Goal: Leave review/rating: Leave review/rating

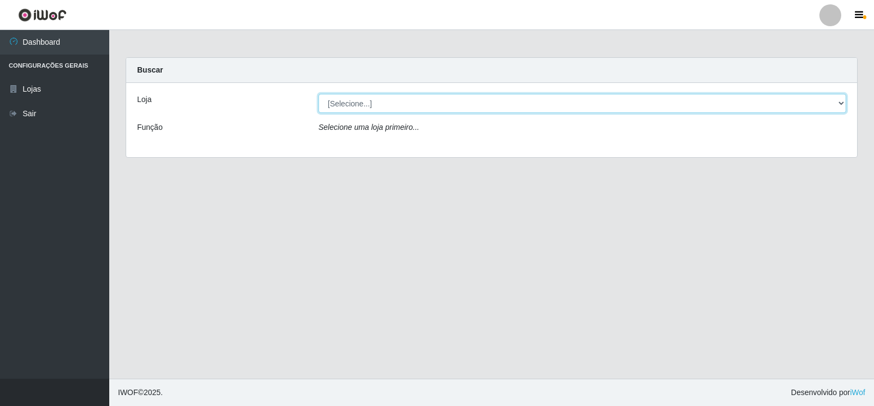
click at [364, 95] on select "[Selecione...] Atacado Vem - [STREET_ADDRESS]" at bounding box center [582, 103] width 528 height 19
select select "455"
click at [318, 94] on select "[Selecione...] Atacado Vem - [STREET_ADDRESS]" at bounding box center [582, 103] width 528 height 19
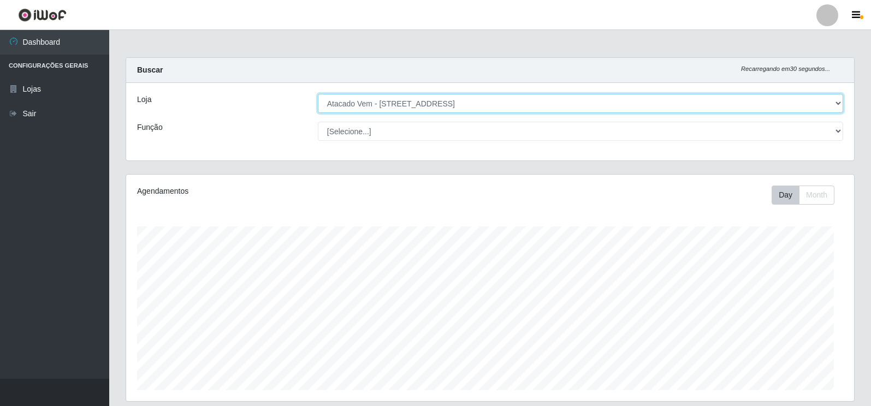
scroll to position [227, 728]
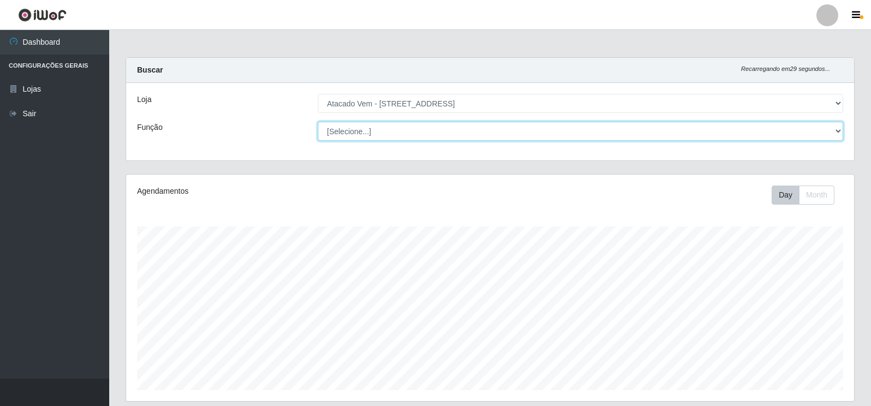
click at [557, 132] on select "[Selecione...] Carregador e Descarregador de Caminhão Carregador e Descarregado…" at bounding box center [580, 131] width 525 height 19
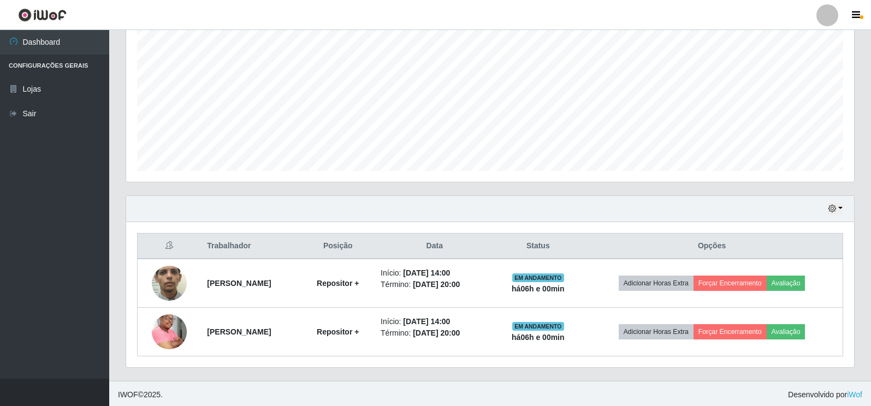
scroll to position [222, 0]
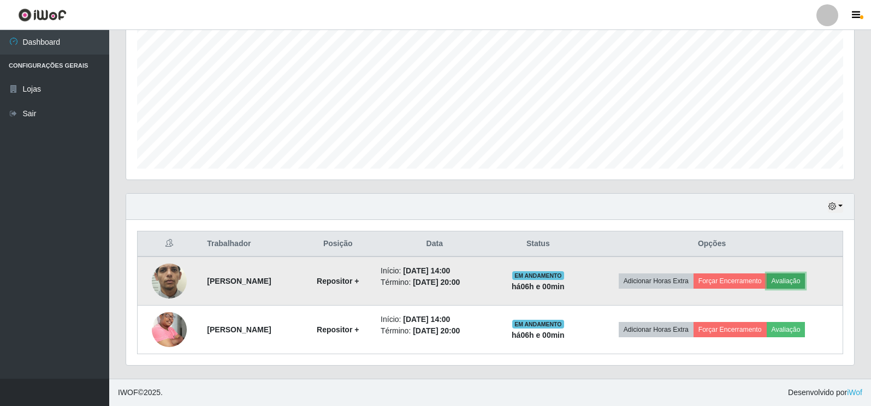
click at [806, 276] on button "Avaliação" at bounding box center [786, 281] width 39 height 15
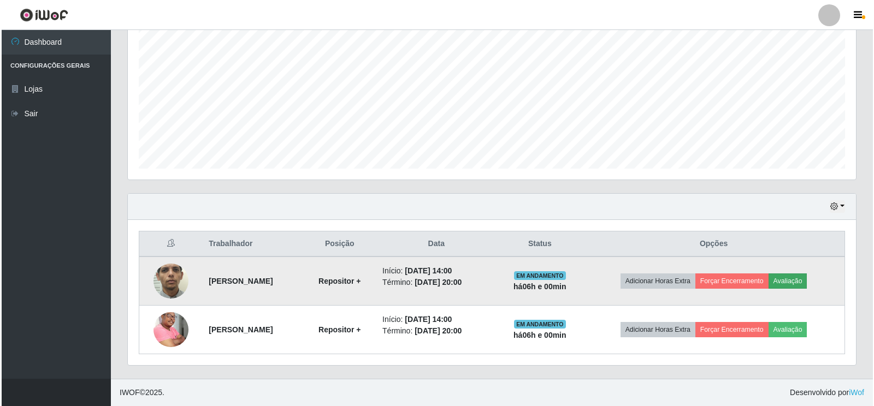
scroll to position [227, 722]
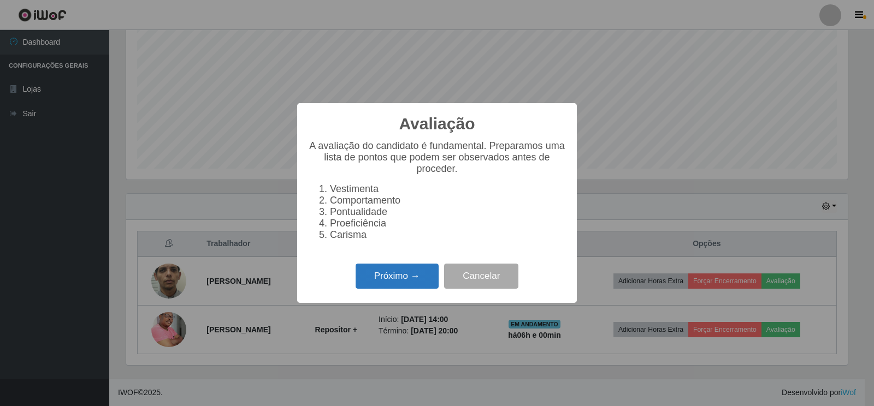
click at [398, 279] on button "Próximo →" at bounding box center [397, 277] width 83 height 26
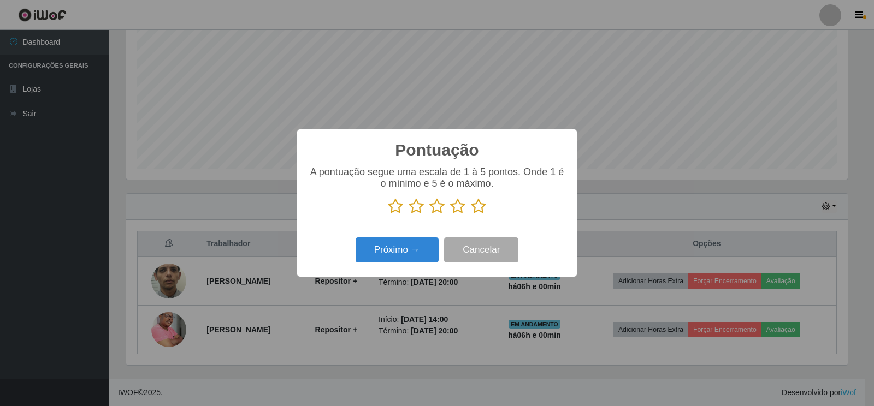
scroll to position [546022, 545528]
click at [480, 210] on icon at bounding box center [478, 206] width 15 height 16
click at [471, 215] on input "radio" at bounding box center [471, 215] width 0 height 0
click at [415, 257] on button "Próximo →" at bounding box center [397, 251] width 83 height 26
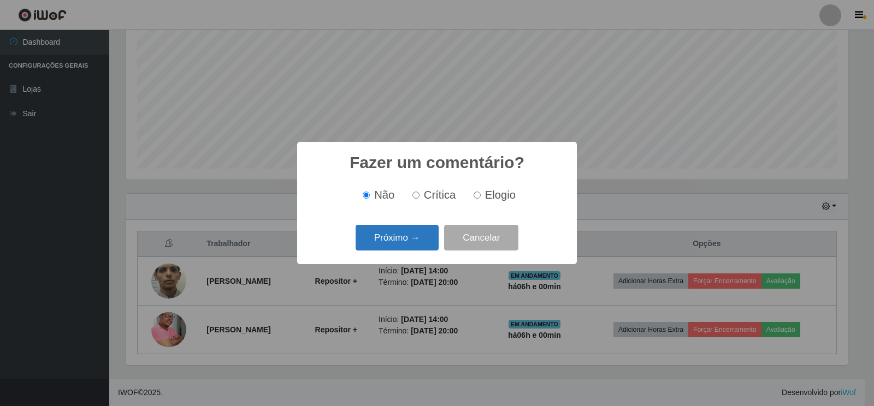
click at [407, 241] on button "Próximo →" at bounding box center [397, 238] width 83 height 26
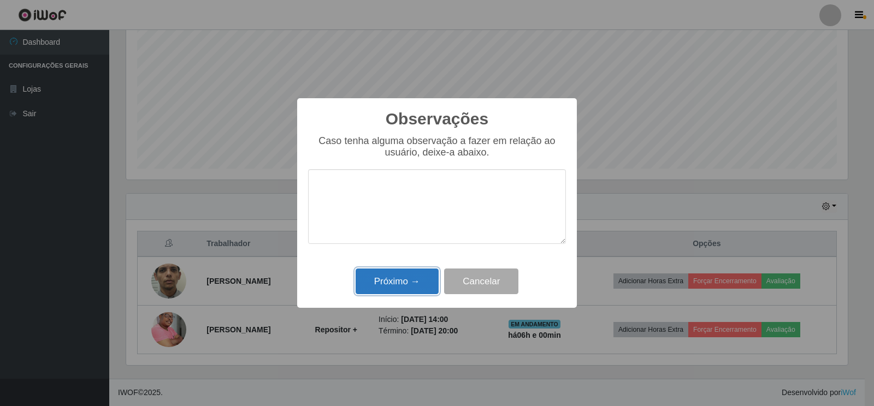
click at [404, 293] on button "Próximo →" at bounding box center [397, 282] width 83 height 26
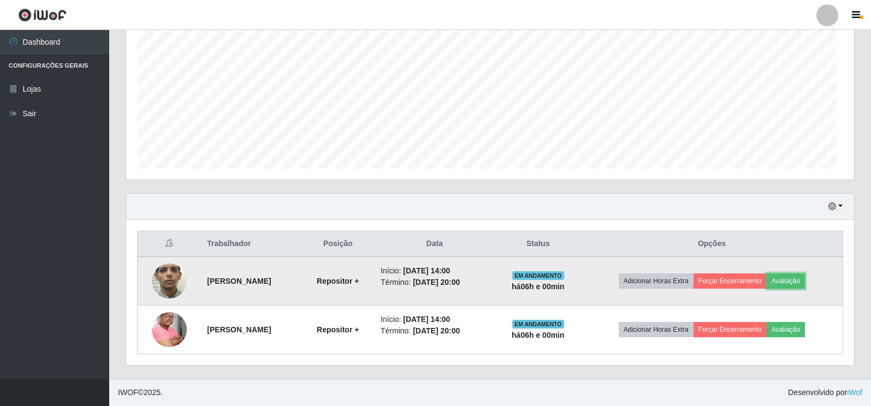
scroll to position [227, 728]
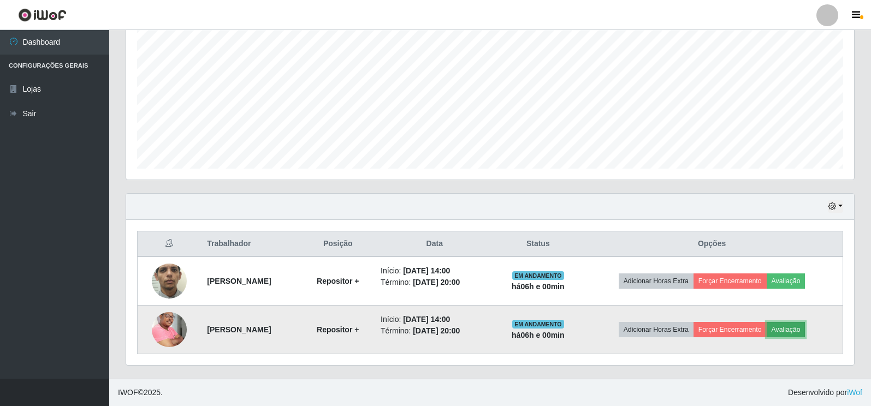
click at [806, 335] on button "Avaliação" at bounding box center [786, 329] width 39 height 15
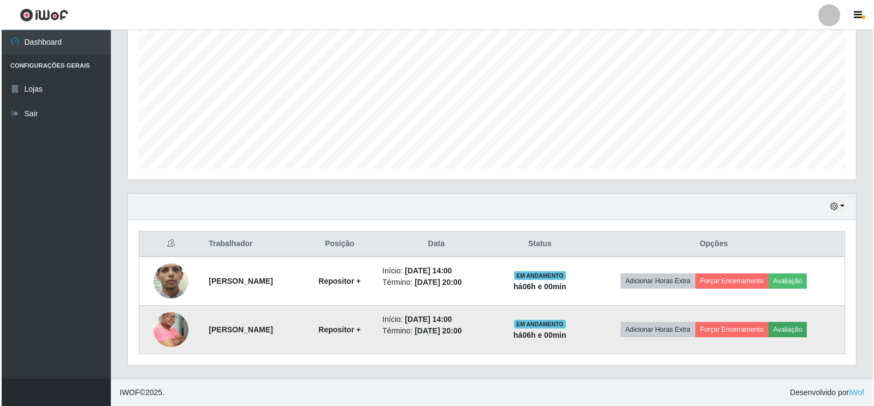
scroll to position [227, 722]
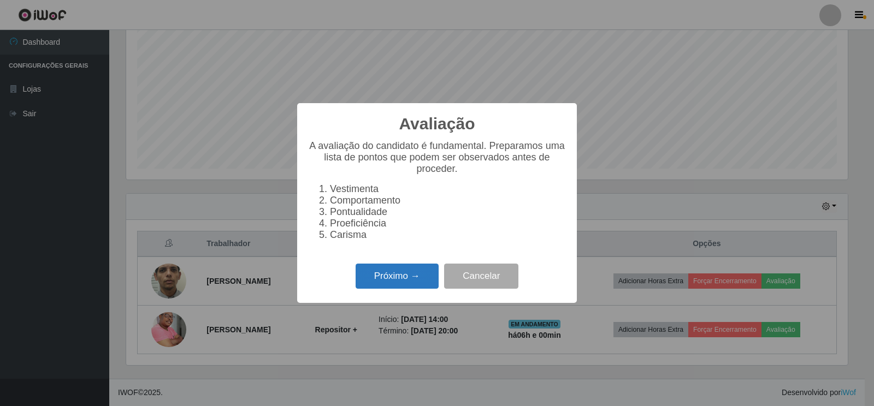
click at [409, 280] on button "Próximo →" at bounding box center [397, 277] width 83 height 26
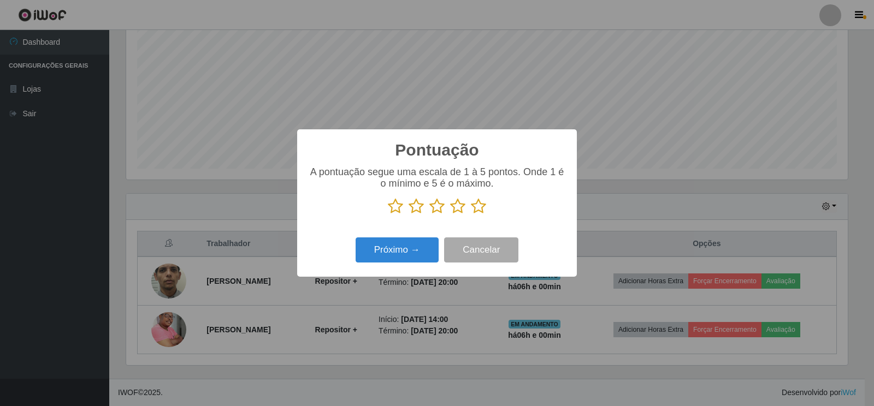
scroll to position [546022, 545528]
click at [483, 203] on icon at bounding box center [478, 206] width 15 height 16
click at [471, 215] on input "radio" at bounding box center [471, 215] width 0 height 0
click at [395, 247] on button "Próximo →" at bounding box center [397, 251] width 83 height 26
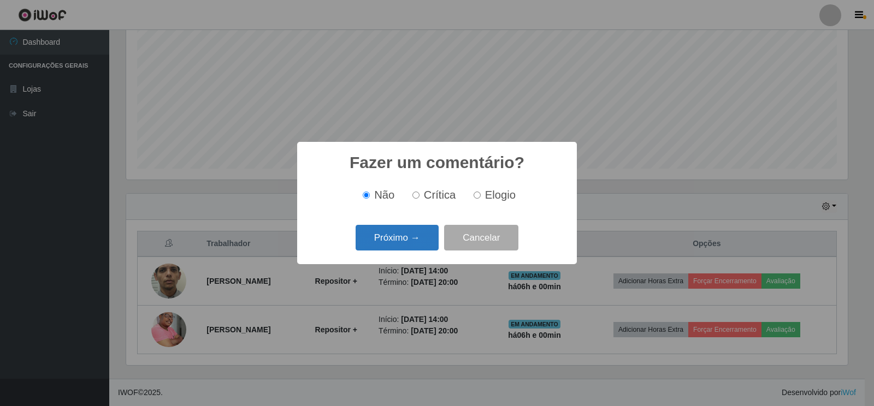
click at [388, 238] on button "Próximo →" at bounding box center [397, 238] width 83 height 26
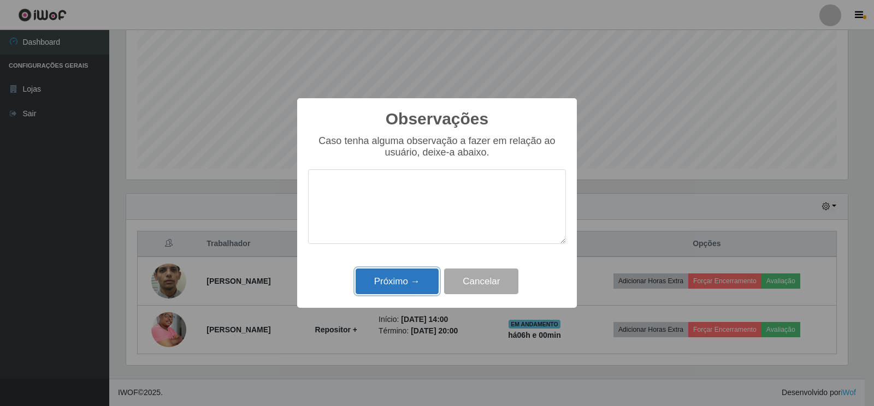
click at [386, 286] on button "Próximo →" at bounding box center [397, 282] width 83 height 26
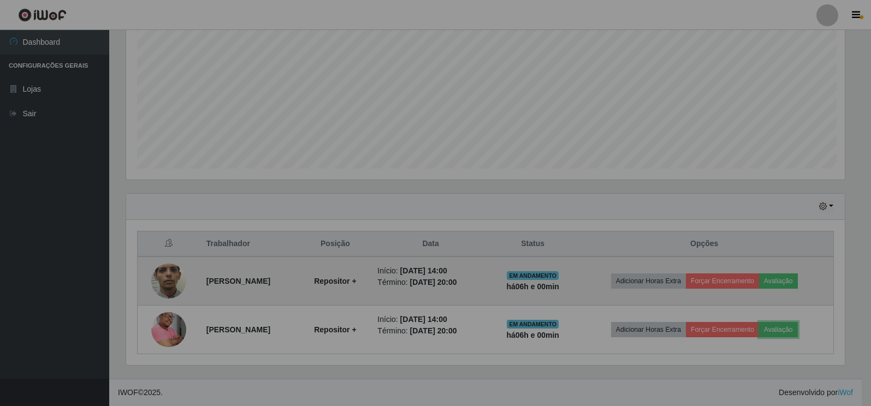
scroll to position [227, 728]
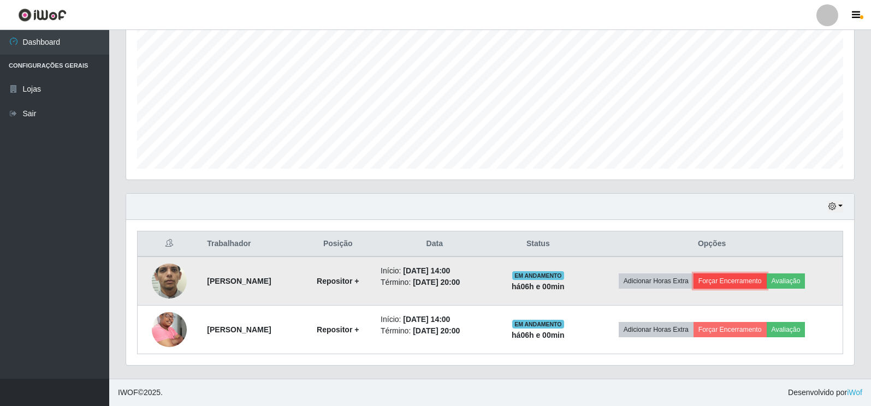
click at [736, 284] on button "Forçar Encerramento" at bounding box center [730, 281] width 73 height 15
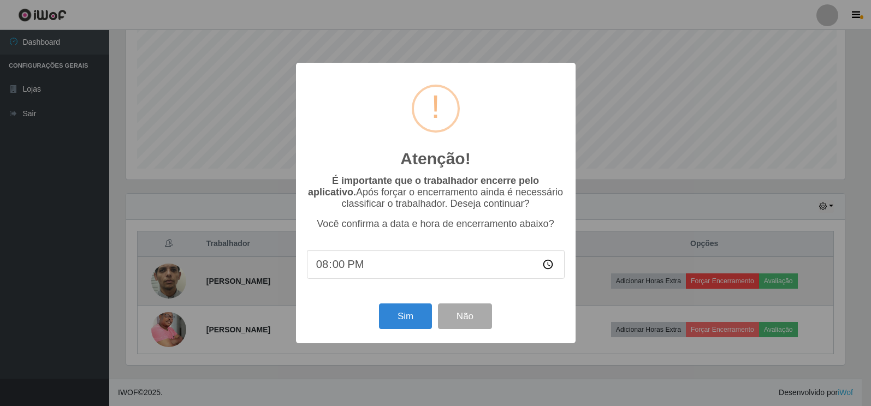
scroll to position [227, 722]
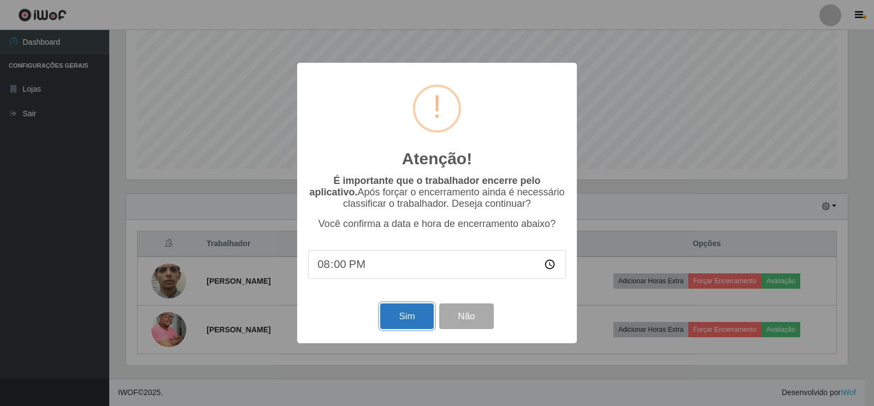
click at [403, 317] on button "Sim" at bounding box center [406, 317] width 53 height 26
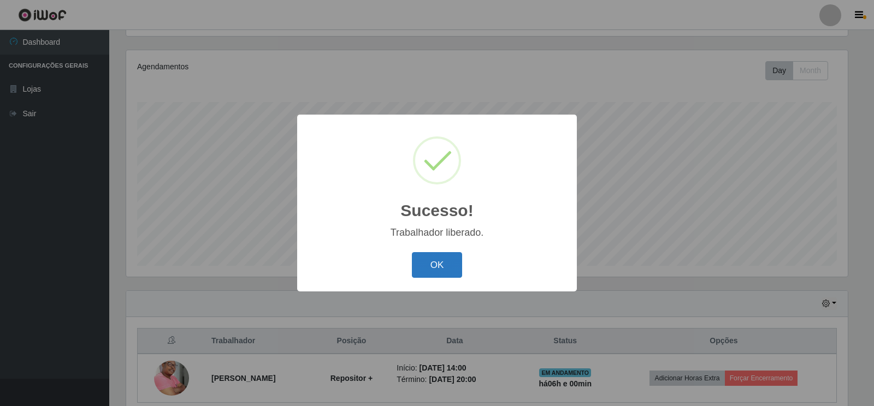
click at [438, 274] on button "OK" at bounding box center [437, 265] width 51 height 26
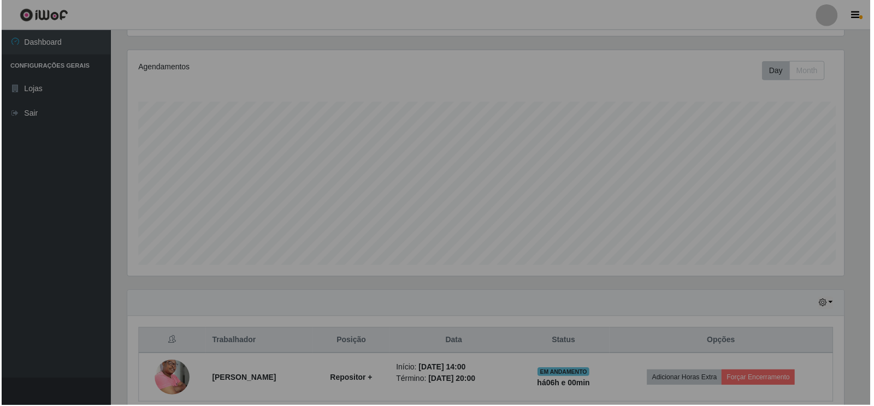
scroll to position [227, 728]
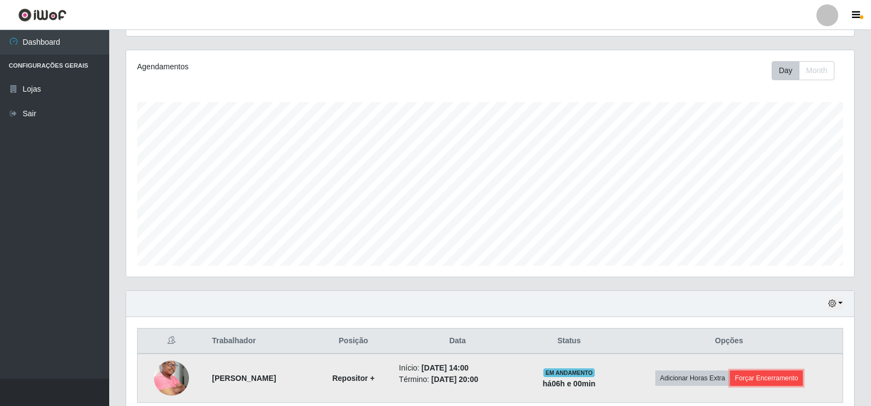
click at [794, 375] on button "Forçar Encerramento" at bounding box center [766, 378] width 73 height 15
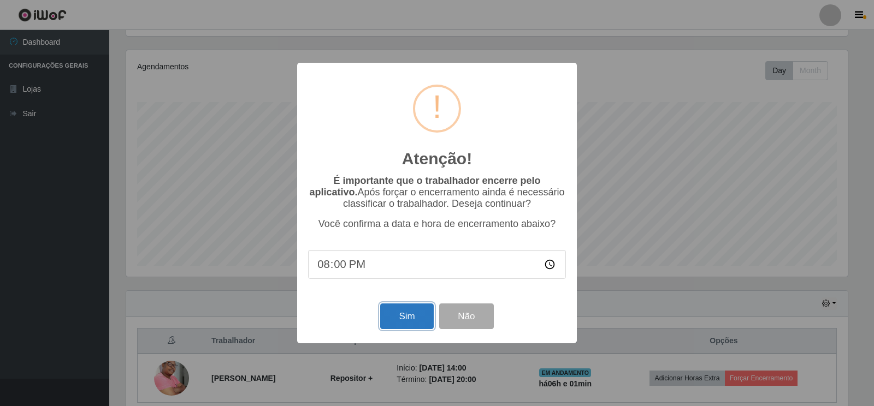
click at [412, 326] on button "Sim" at bounding box center [406, 317] width 53 height 26
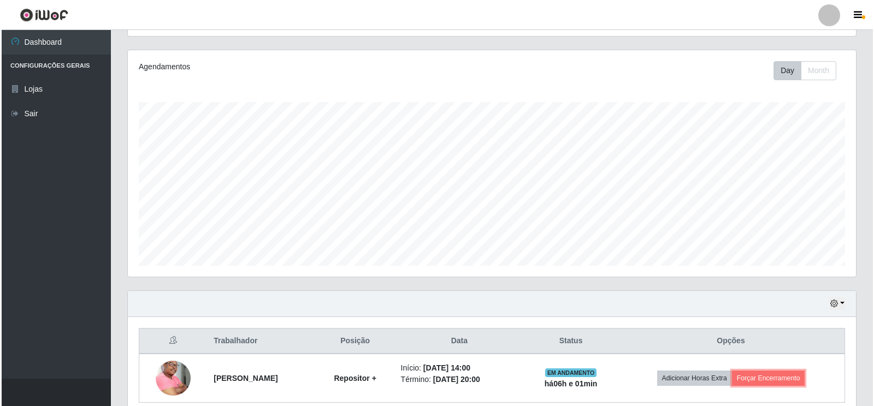
scroll to position [0, 0]
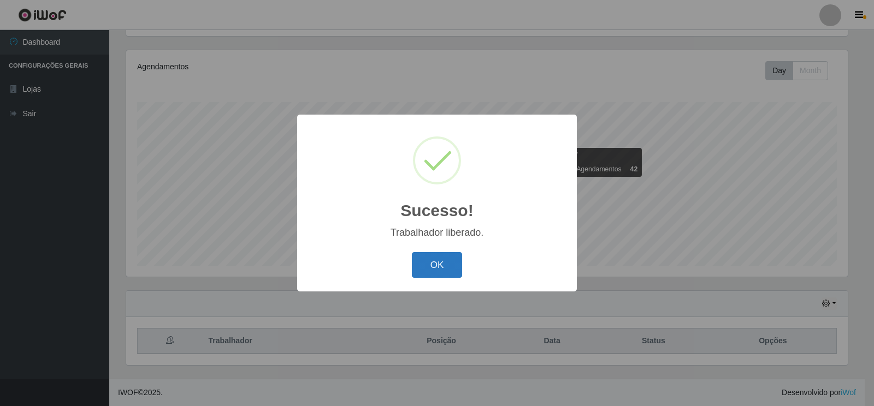
click at [454, 263] on button "OK" at bounding box center [437, 265] width 51 height 26
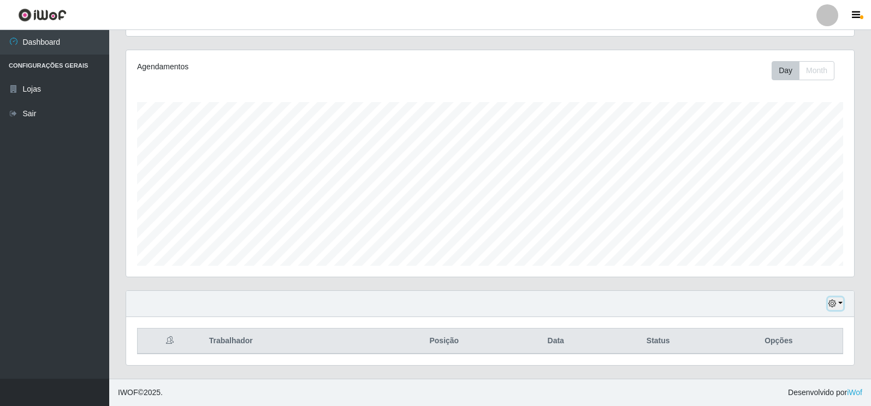
click at [837, 299] on button "button" at bounding box center [835, 304] width 15 height 13
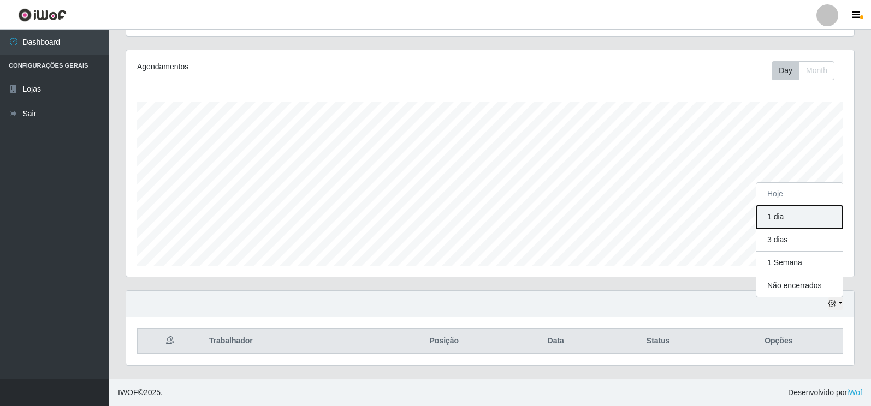
click at [811, 214] on button "1 dia" at bounding box center [800, 217] width 86 height 23
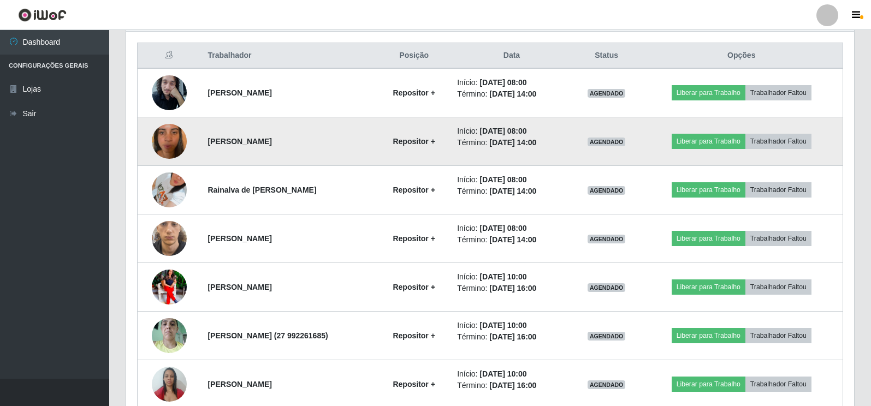
click at [164, 145] on img at bounding box center [169, 141] width 35 height 62
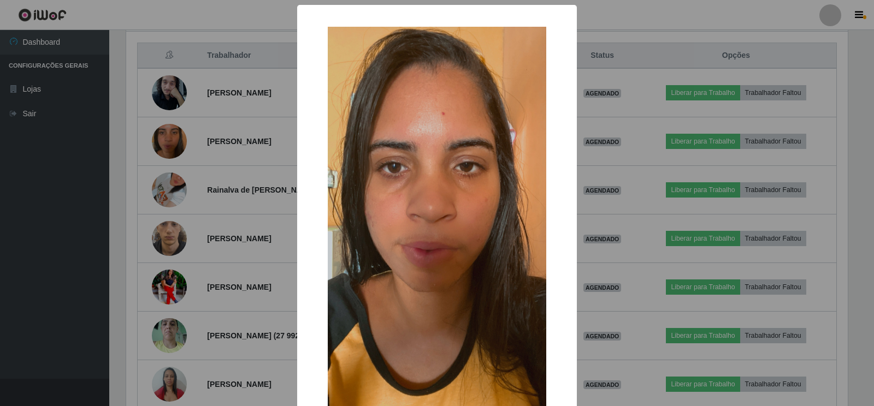
click at [134, 163] on div "× OK Cancel" at bounding box center [437, 203] width 874 height 406
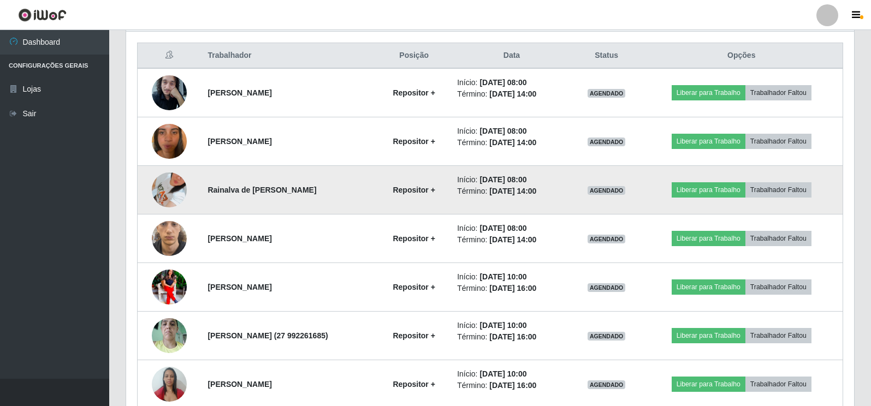
click at [170, 186] on img at bounding box center [169, 190] width 35 height 78
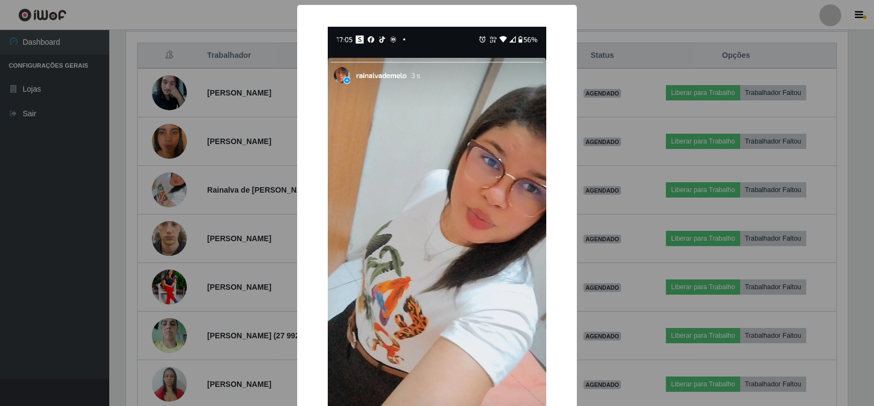
click at [139, 203] on div "× OK Cancel" at bounding box center [437, 203] width 874 height 406
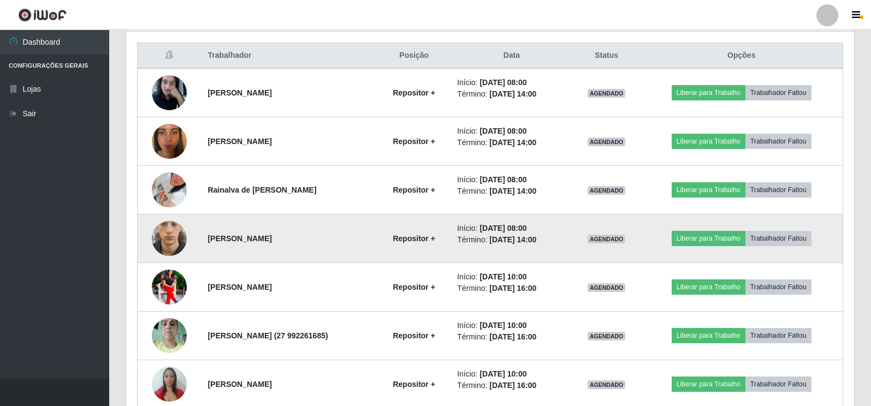
click at [164, 228] on img at bounding box center [169, 239] width 35 height 76
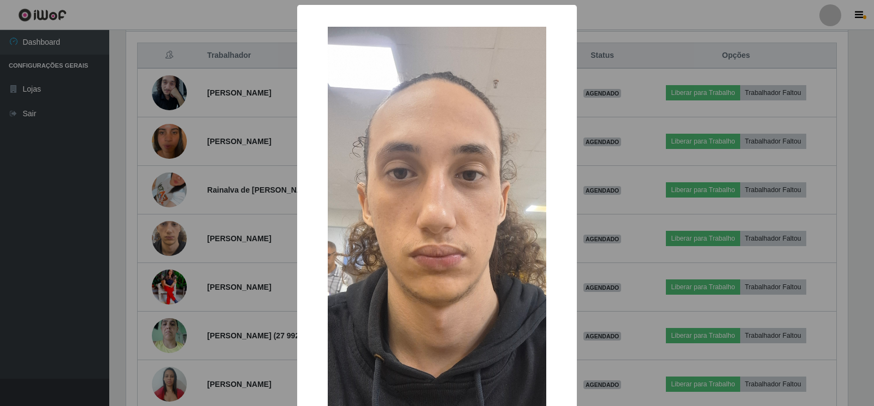
click at [133, 209] on div "× OK Cancel" at bounding box center [437, 203] width 874 height 406
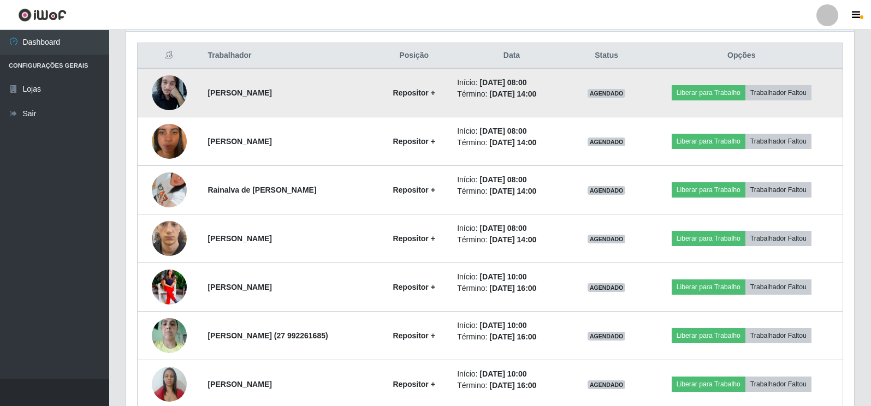
click at [166, 84] on img at bounding box center [169, 92] width 35 height 46
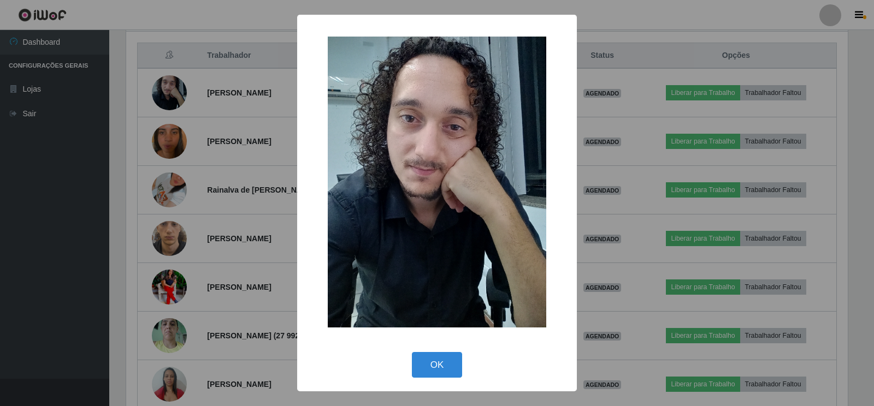
click at [139, 157] on div "× OK Cancel" at bounding box center [437, 203] width 874 height 406
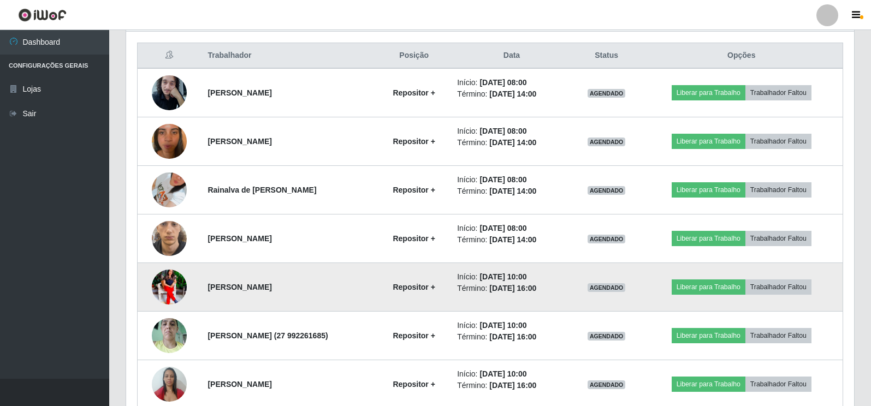
click at [174, 290] on img at bounding box center [169, 287] width 35 height 44
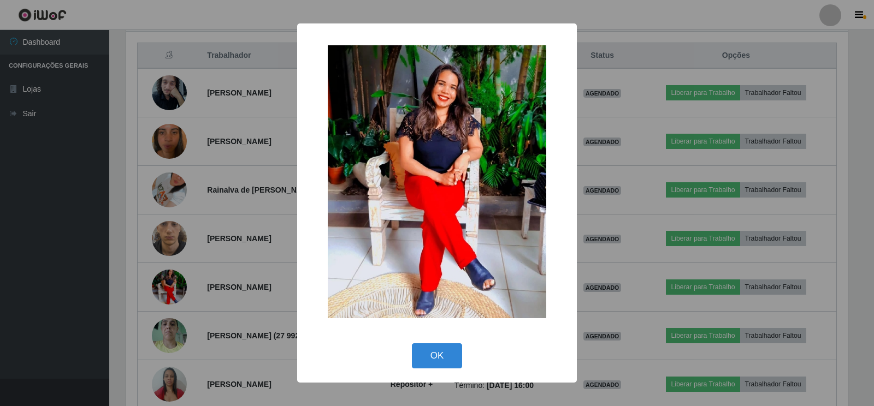
click at [132, 255] on div "× OK Cancel" at bounding box center [437, 203] width 874 height 406
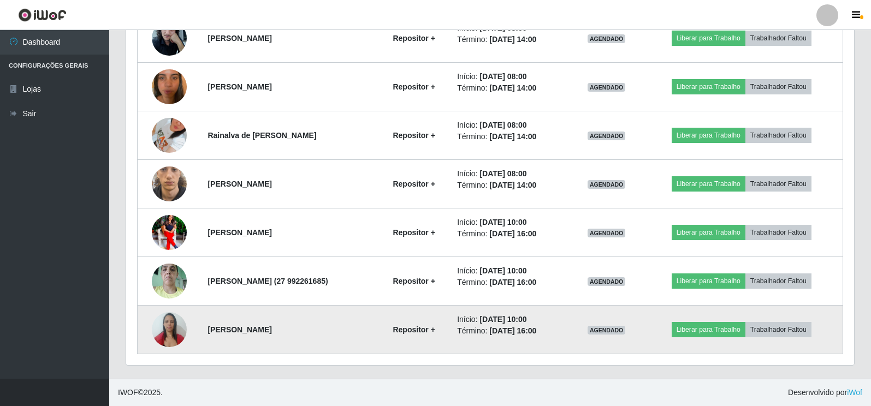
click at [169, 327] on img at bounding box center [169, 329] width 35 height 46
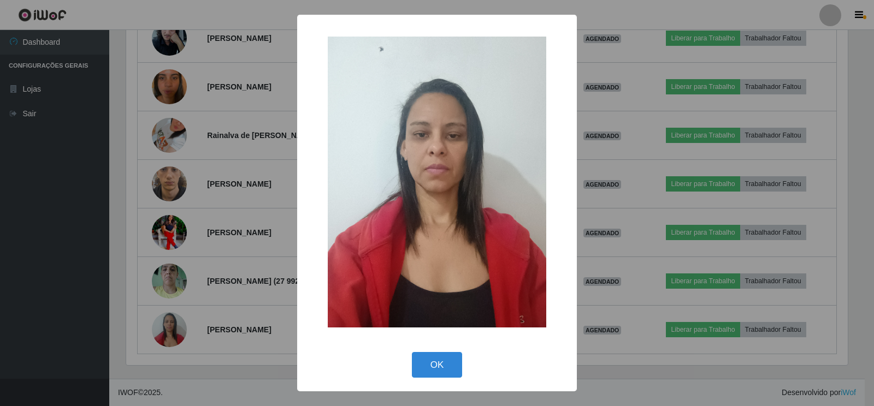
click at [138, 297] on div "× OK Cancel" at bounding box center [437, 203] width 874 height 406
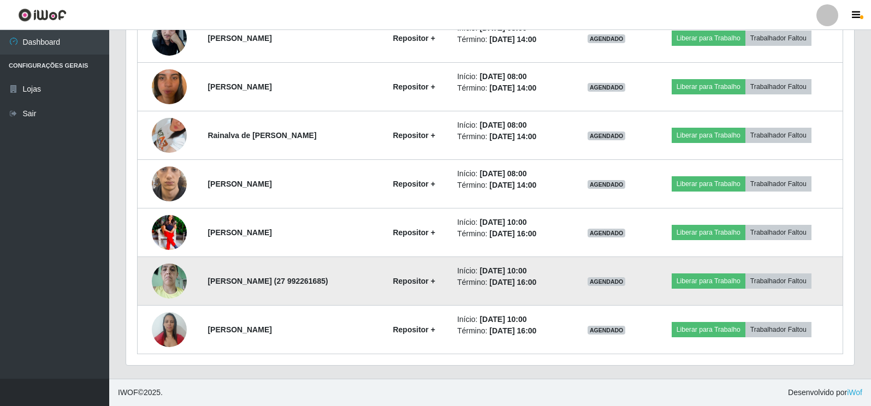
click at [162, 286] on img at bounding box center [169, 281] width 35 height 46
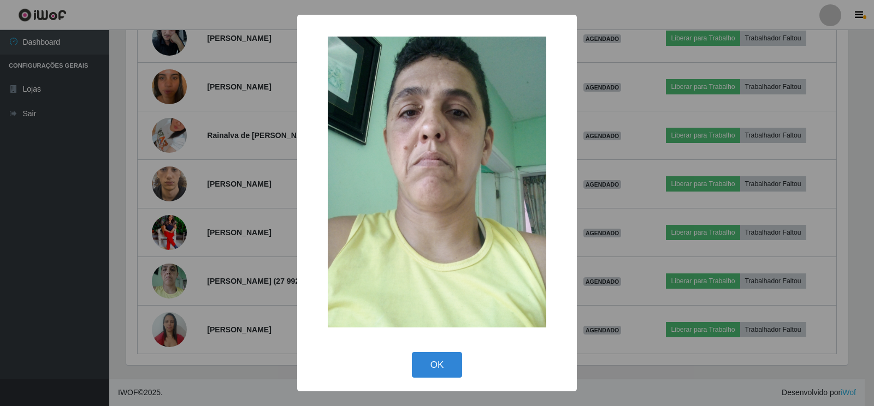
click at [163, 314] on div "× OK Cancel" at bounding box center [437, 203] width 874 height 406
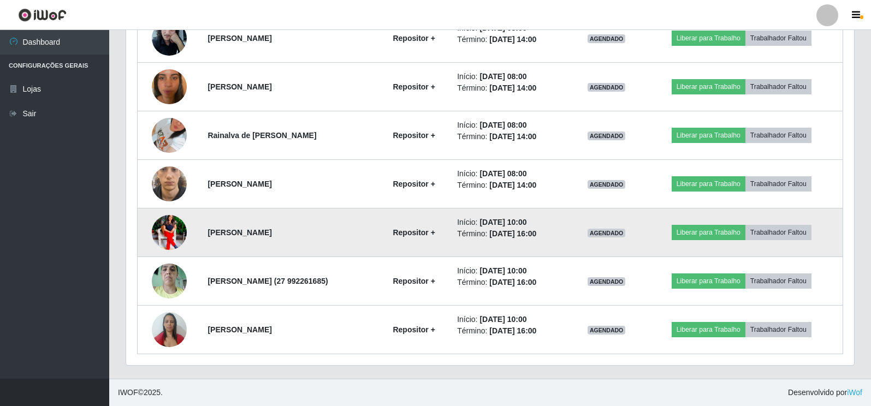
click at [165, 235] on img at bounding box center [169, 233] width 35 height 44
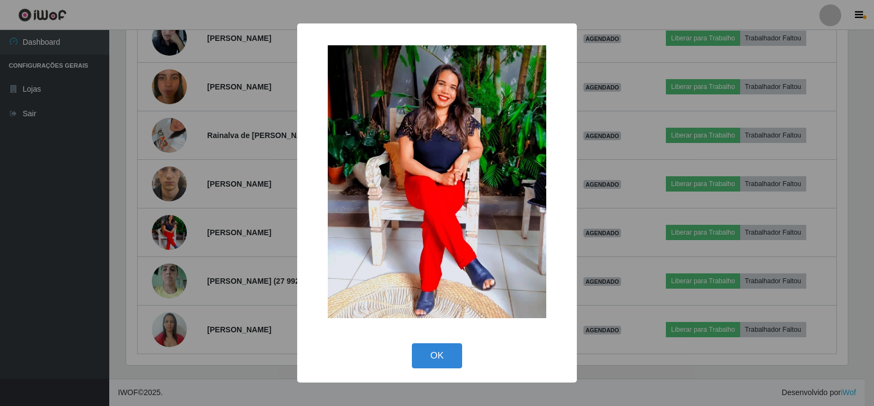
click at [149, 199] on div "× OK Cancel" at bounding box center [437, 203] width 874 height 406
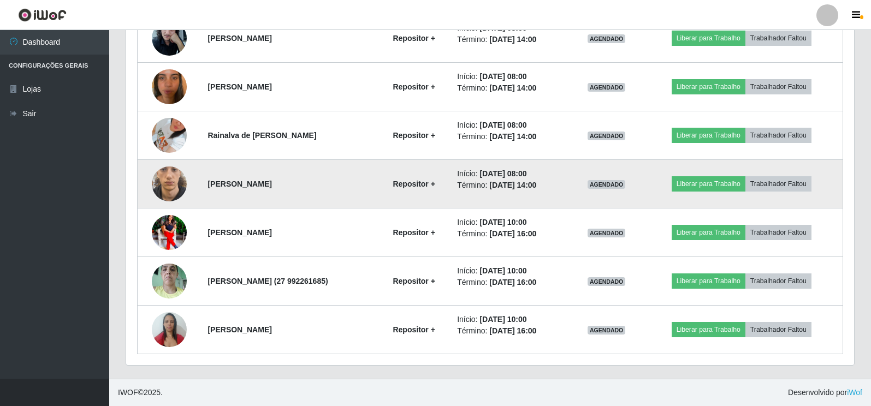
click at [168, 186] on img at bounding box center [169, 184] width 35 height 76
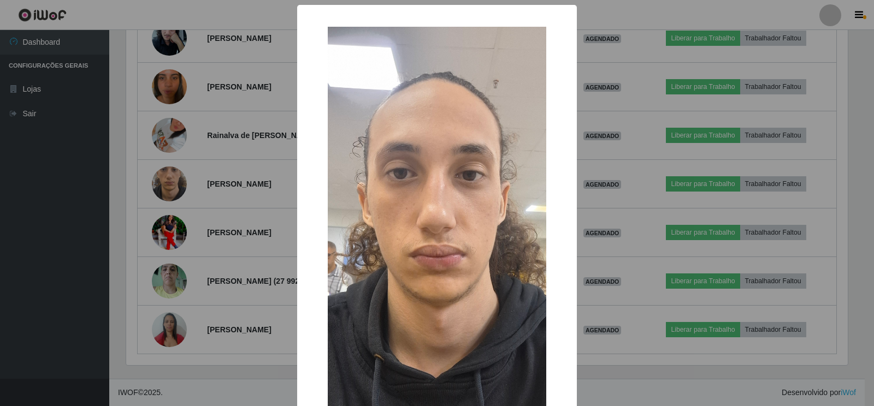
click at [149, 226] on div "× OK Cancel" at bounding box center [437, 203] width 874 height 406
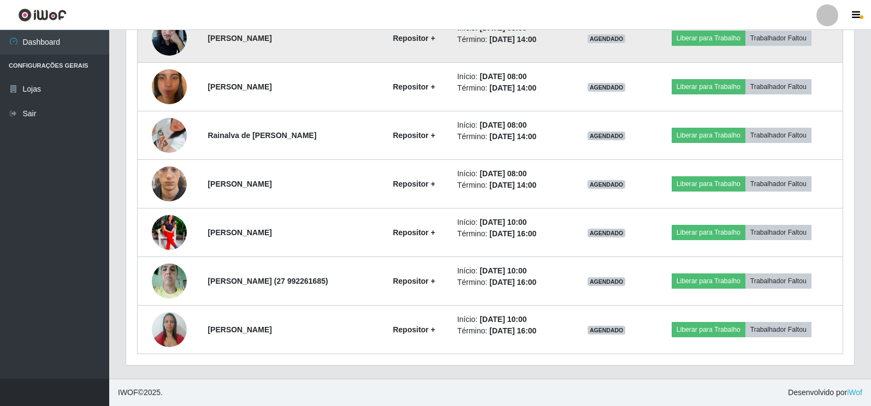
click at [175, 44] on img at bounding box center [169, 38] width 35 height 46
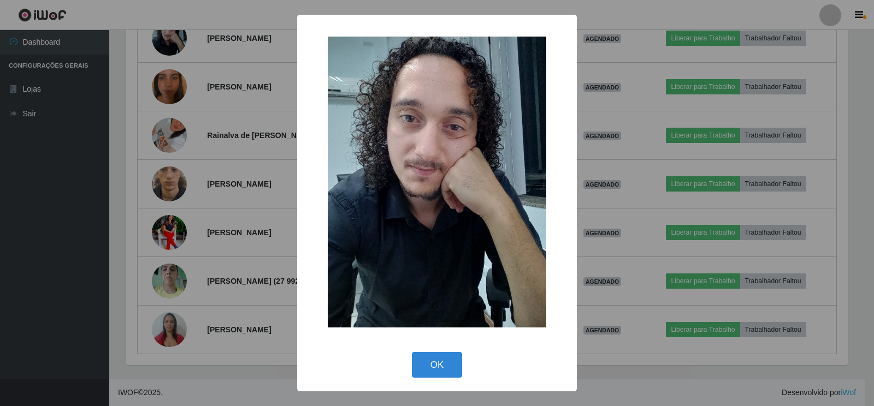
click at [140, 270] on div "× OK Cancel" at bounding box center [437, 203] width 874 height 406
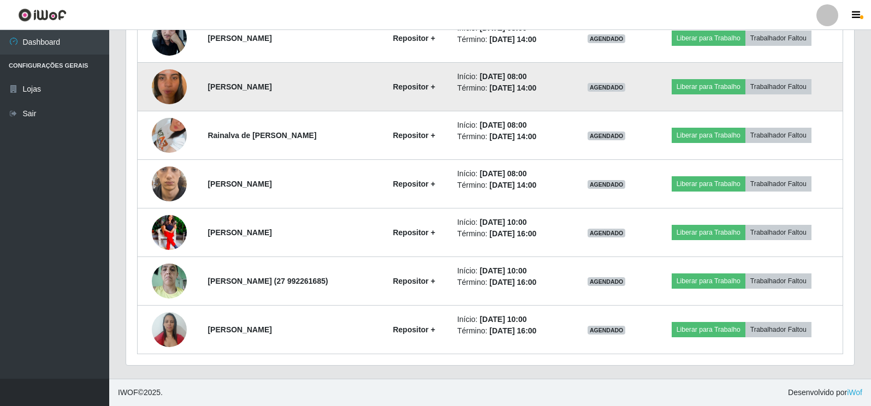
click at [166, 87] on img at bounding box center [169, 87] width 35 height 62
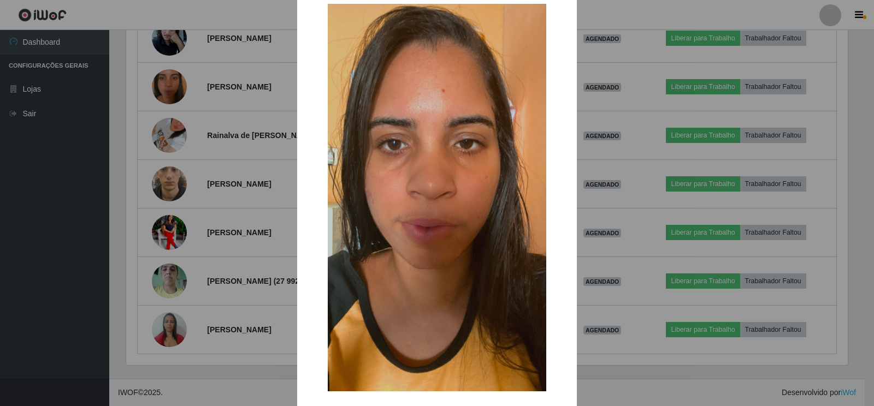
click at [221, 173] on div "× OK Cancel" at bounding box center [437, 203] width 874 height 406
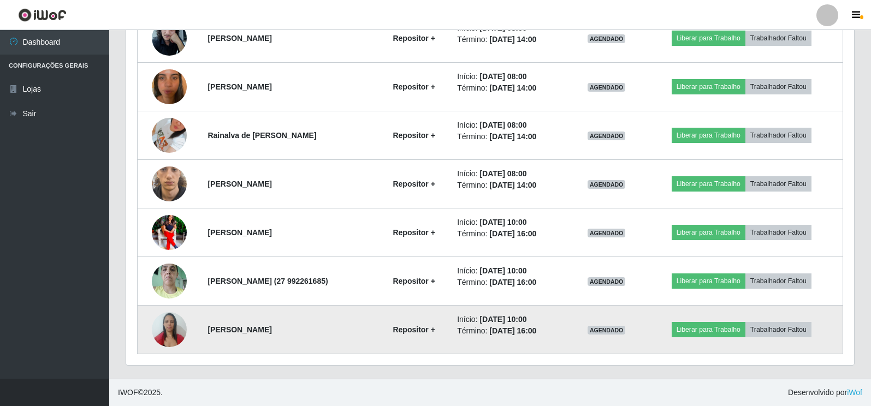
click at [163, 334] on img at bounding box center [169, 329] width 35 height 46
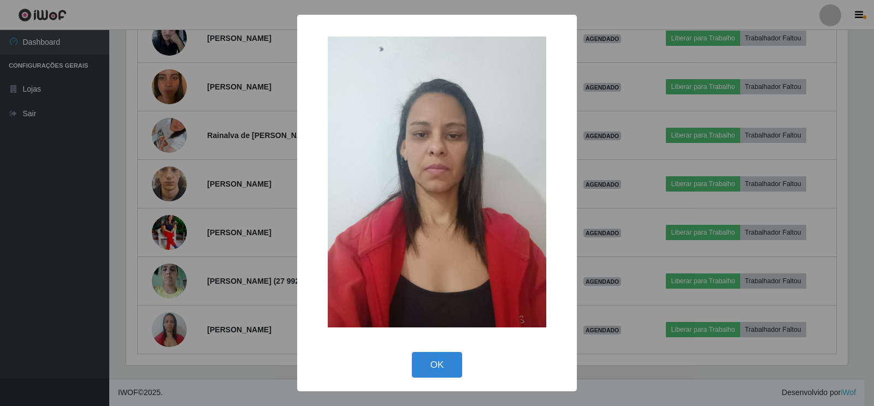
click at [137, 301] on div "× OK Cancel" at bounding box center [437, 203] width 874 height 406
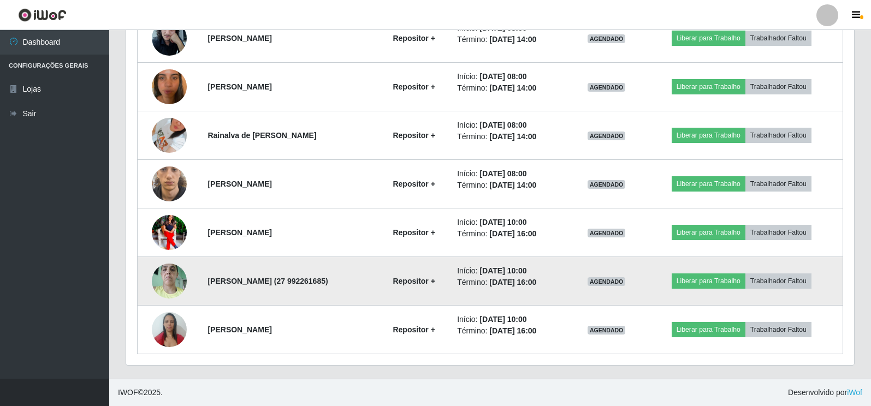
click at [156, 276] on img at bounding box center [169, 281] width 35 height 46
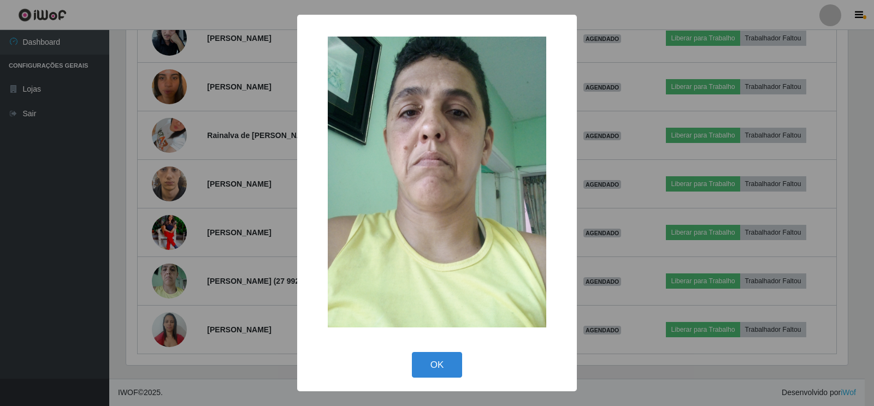
click at [132, 275] on div "× OK Cancel" at bounding box center [437, 203] width 874 height 406
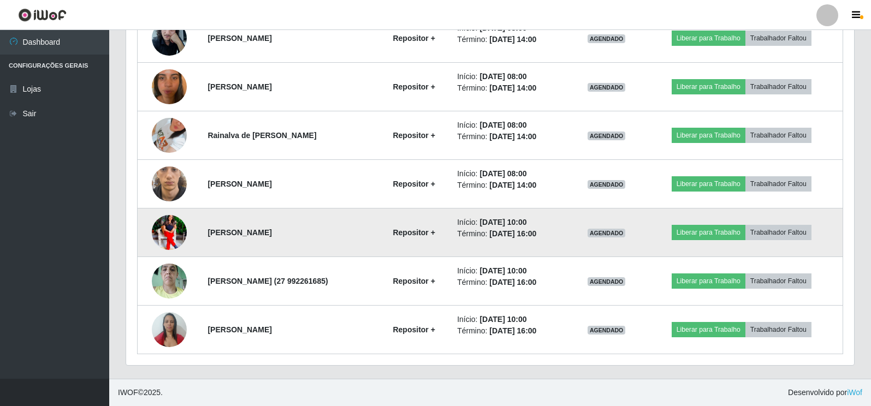
click at [155, 237] on img at bounding box center [169, 233] width 35 height 44
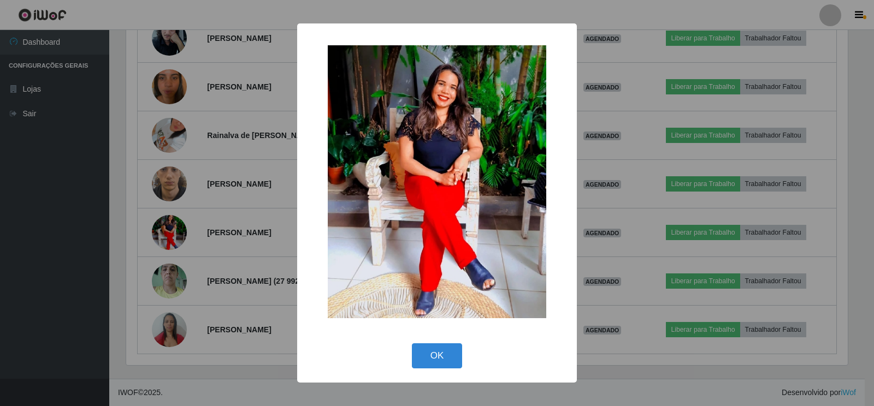
click at [148, 239] on div "× OK Cancel" at bounding box center [437, 203] width 874 height 406
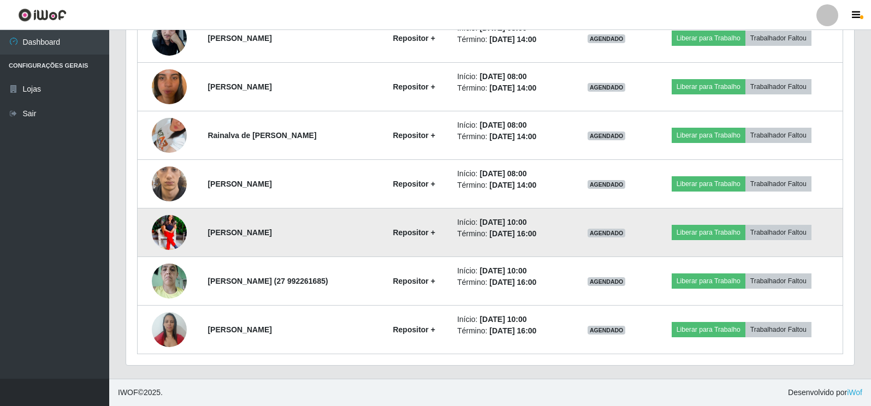
click at [169, 236] on img at bounding box center [169, 233] width 35 height 44
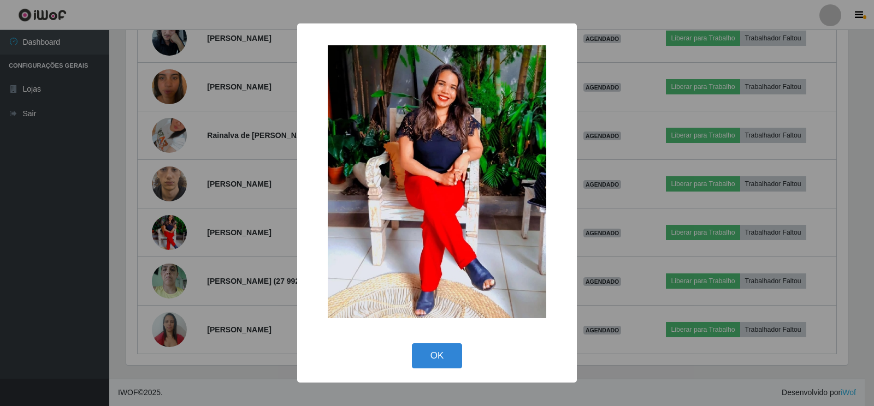
click at [166, 237] on div "× OK Cancel" at bounding box center [437, 203] width 874 height 406
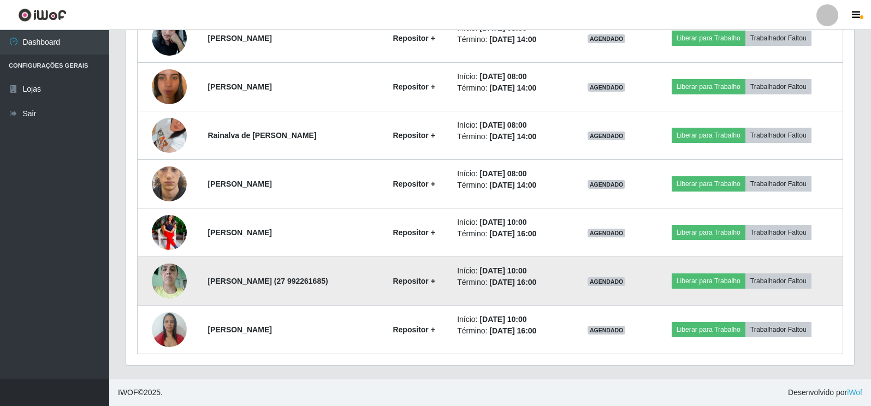
click at [167, 285] on img at bounding box center [169, 281] width 35 height 46
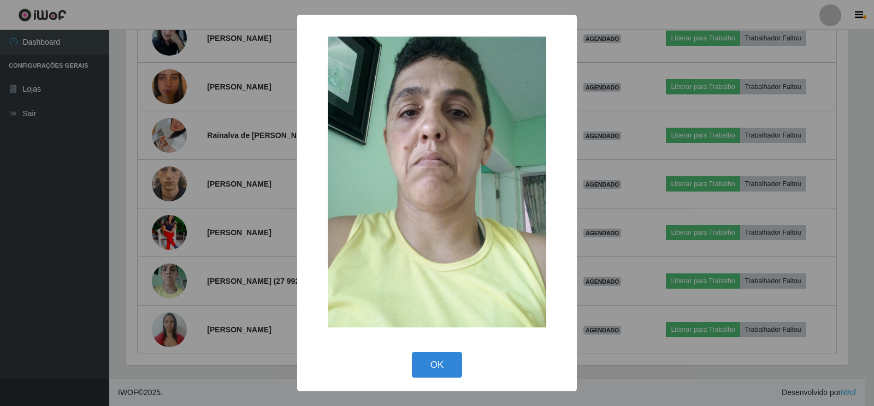
click at [168, 285] on div "× OK Cancel" at bounding box center [437, 203] width 874 height 406
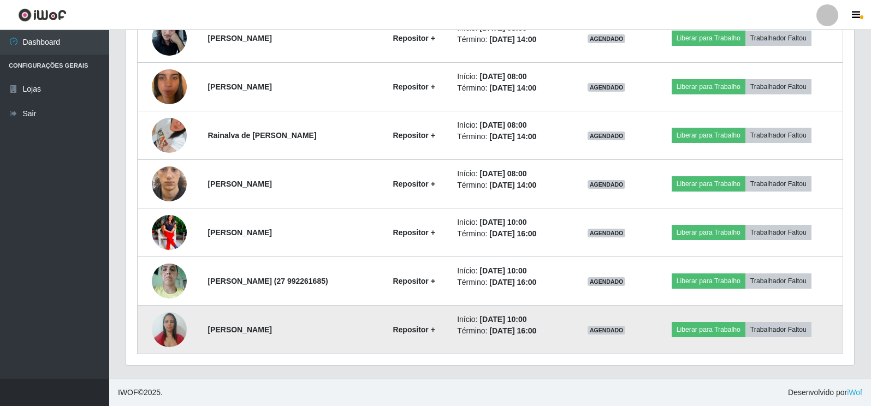
click at [178, 326] on img at bounding box center [169, 329] width 35 height 46
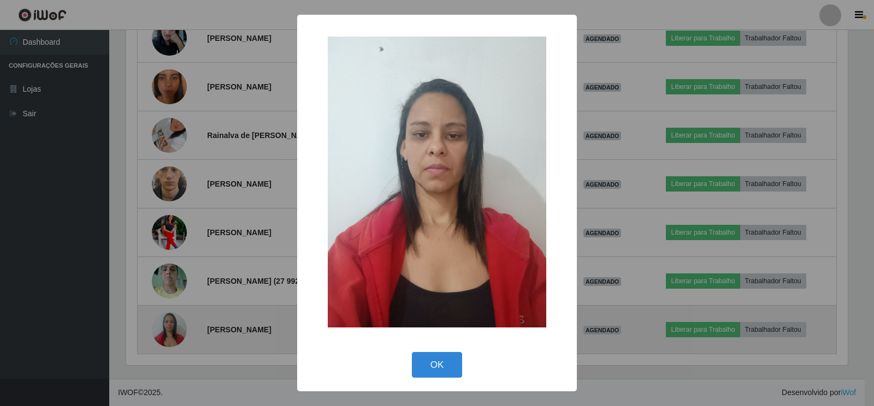
click at [178, 326] on div "× OK Cancel" at bounding box center [437, 203] width 874 height 406
